Goal: Transaction & Acquisition: Subscribe to service/newsletter

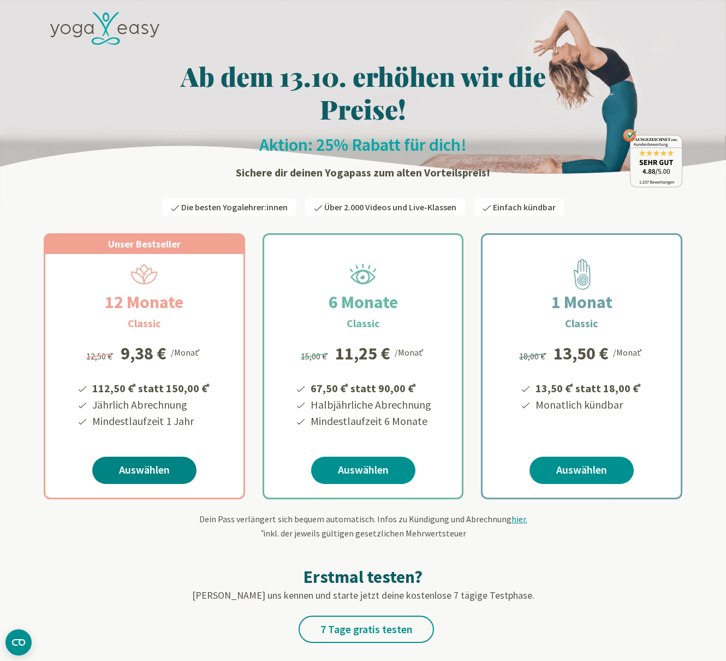
click at [152, 468] on link "Auswählen" at bounding box center [144, 470] width 104 height 27
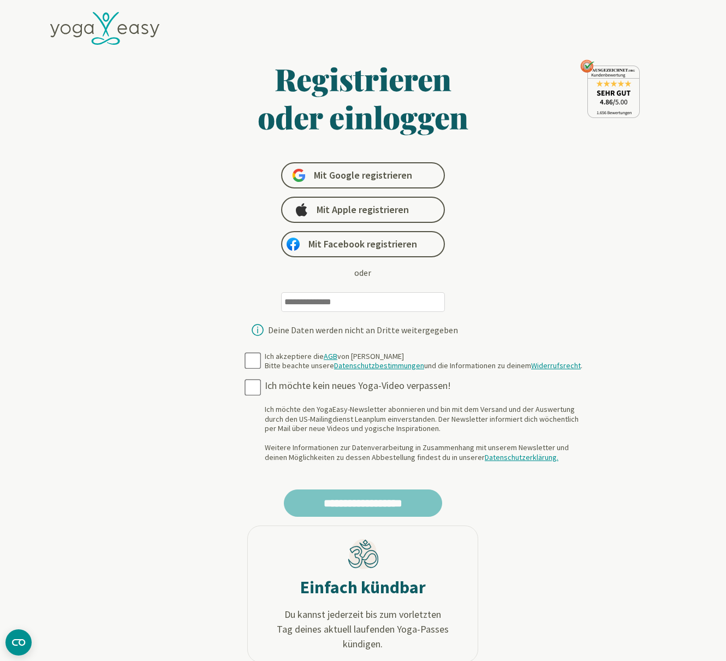
type input "**********"
click at [251, 358] on form "**********" at bounding box center [363, 361] width 423 height 603
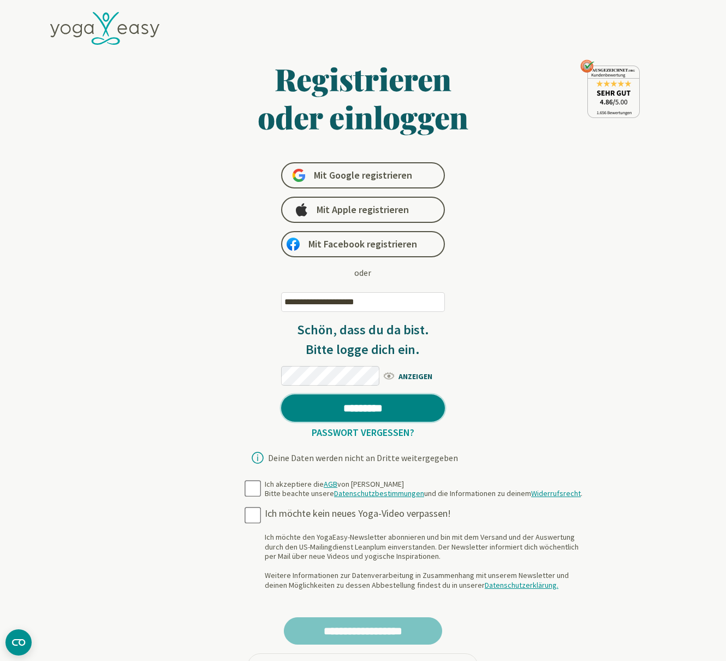
click at [329, 404] on input "*********" at bounding box center [363, 407] width 164 height 27
